Goal: Check status: Check status

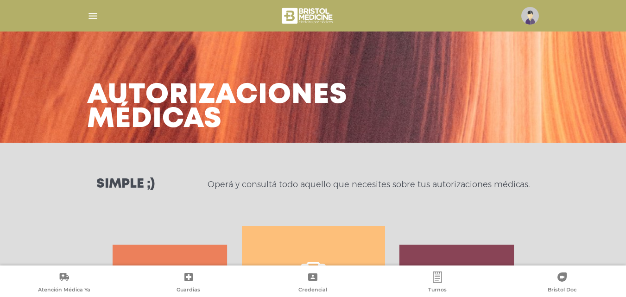
scroll to position [411, 0]
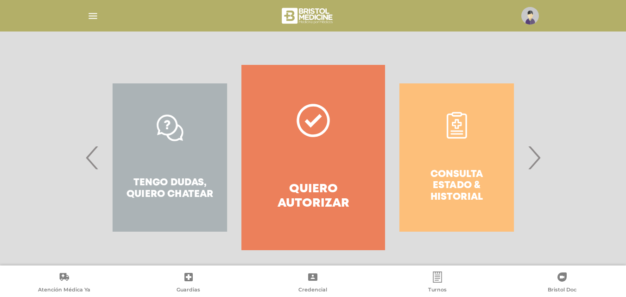
scroll to position [168, 0]
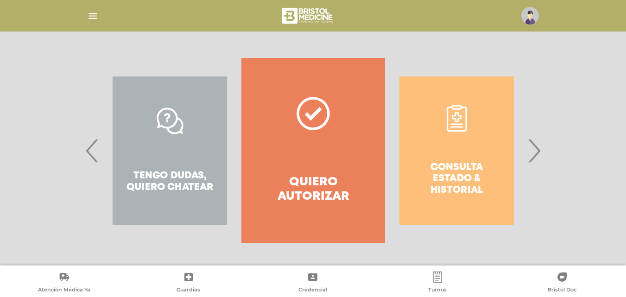
click at [534, 155] on span "›" at bounding box center [534, 150] width 18 height 50
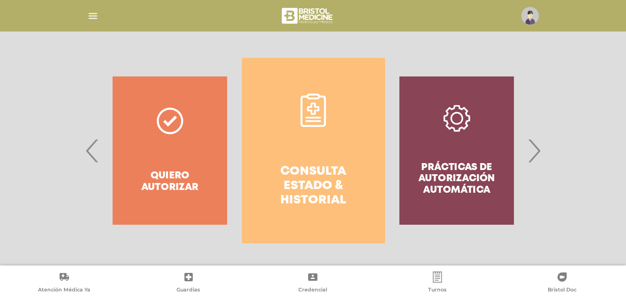
click at [266, 153] on link "Consulta estado & historial" at bounding box center [313, 150] width 143 height 185
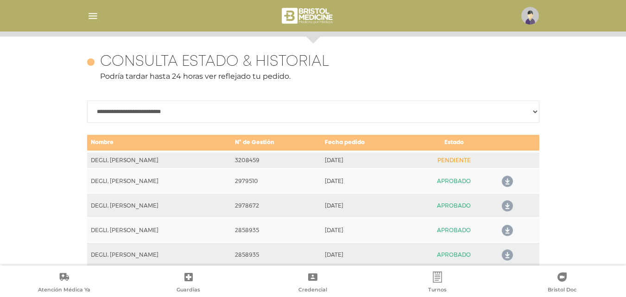
scroll to position [411, 0]
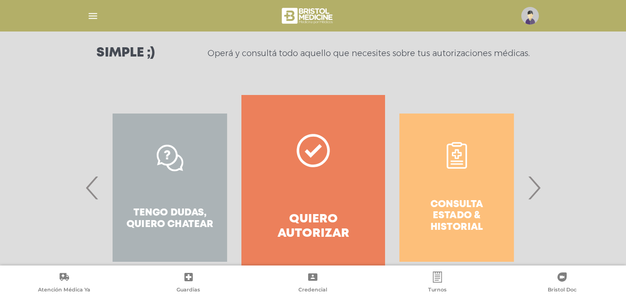
scroll to position [139, 0]
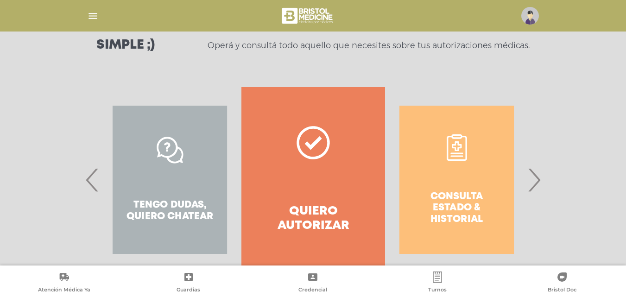
click at [537, 172] on span "›" at bounding box center [534, 180] width 18 height 50
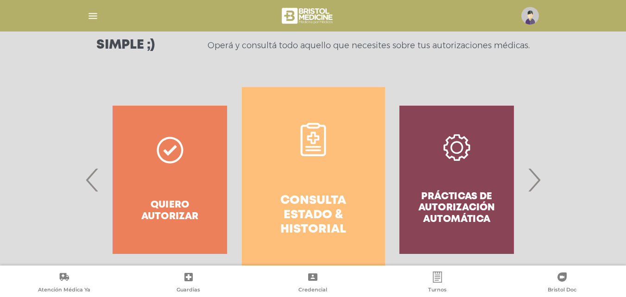
click at [288, 182] on link "Consulta estado & historial" at bounding box center [313, 179] width 143 height 185
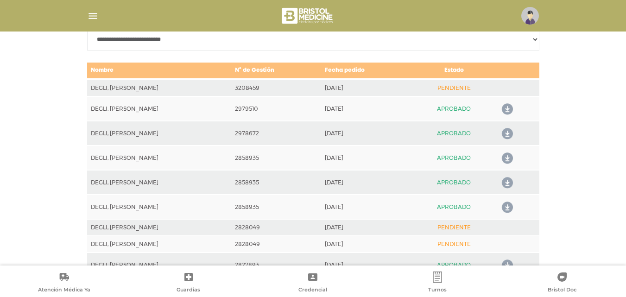
scroll to position [455, 0]
